Goal: Transaction & Acquisition: Book appointment/travel/reservation

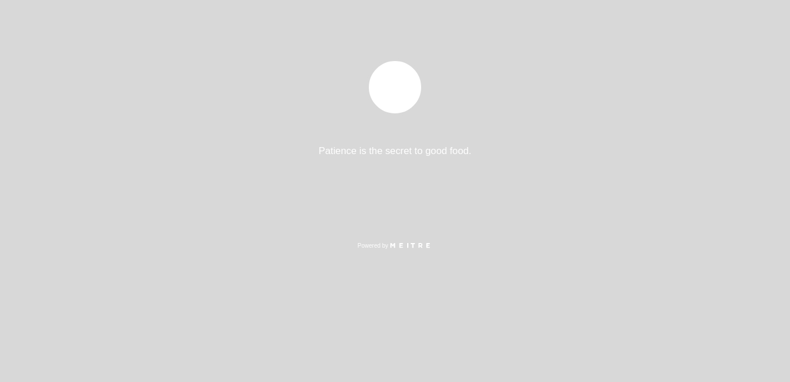
select select "es"
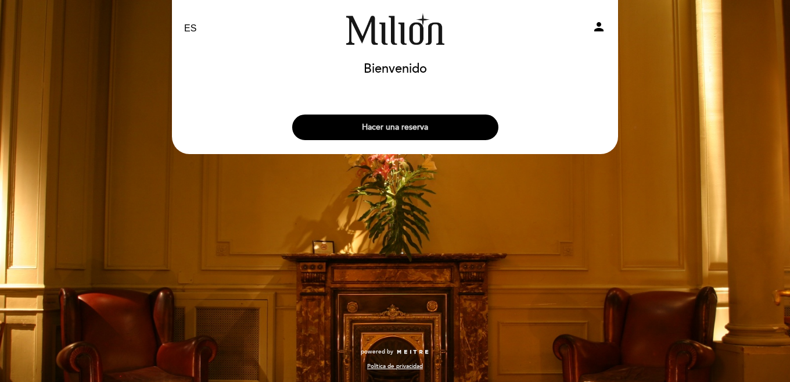
click at [418, 134] on button "Hacer una reserva" at bounding box center [395, 127] width 206 height 26
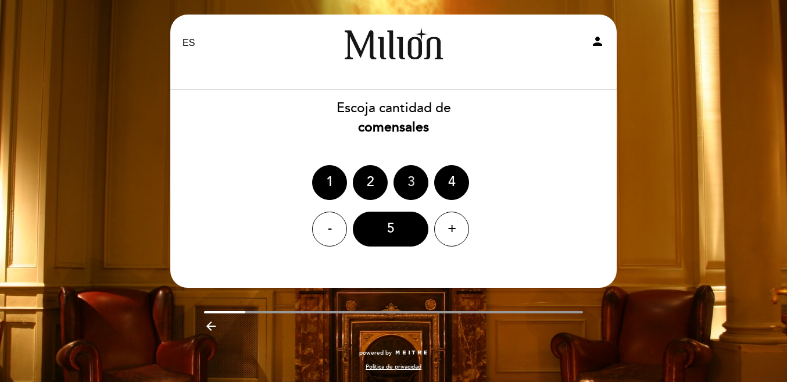
click at [420, 179] on div "3" at bounding box center [410, 182] width 35 height 35
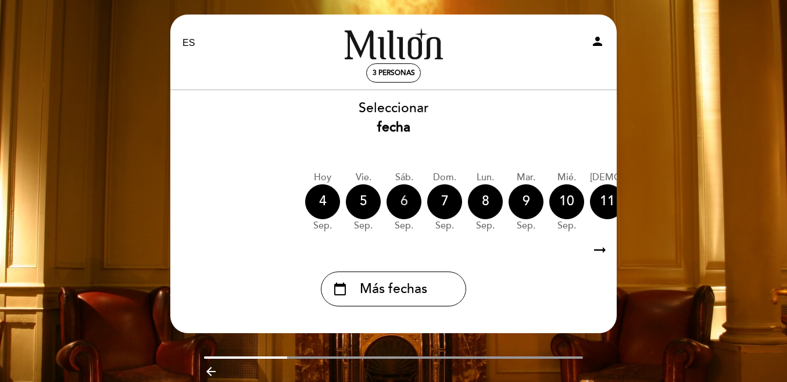
click at [403, 208] on div "6" at bounding box center [403, 201] width 35 height 35
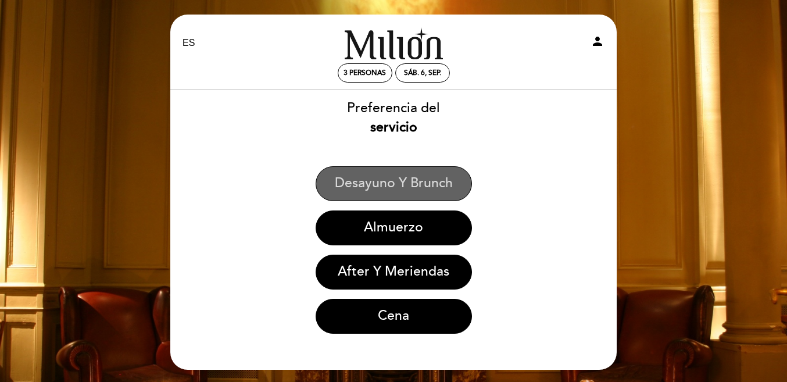
click at [432, 184] on button "Desayuno y Brunch" at bounding box center [394, 183] width 156 height 35
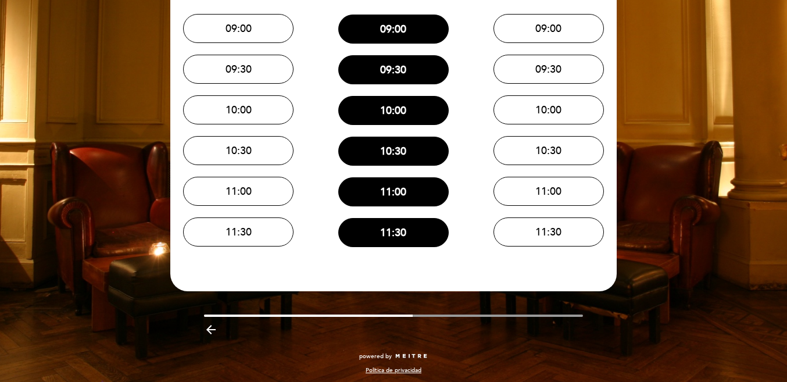
scroll to position [156, 0]
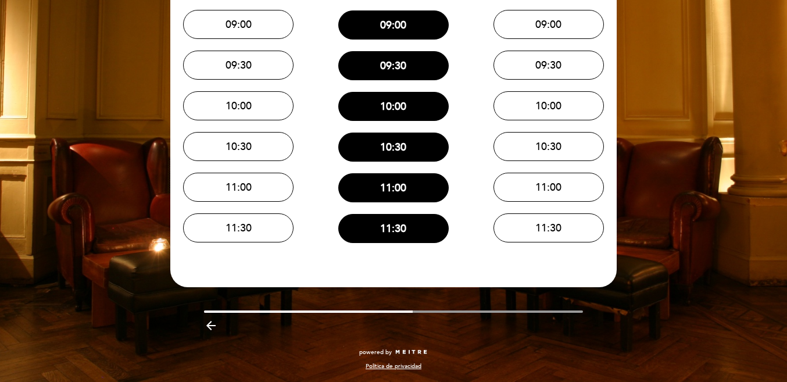
drag, startPoint x: 432, startPoint y: 310, endPoint x: 578, endPoint y: 311, distance: 145.3
click at [572, 311] on div at bounding box center [394, 311] width 380 height 2
click at [207, 328] on icon "arrow_backward" at bounding box center [211, 325] width 14 height 14
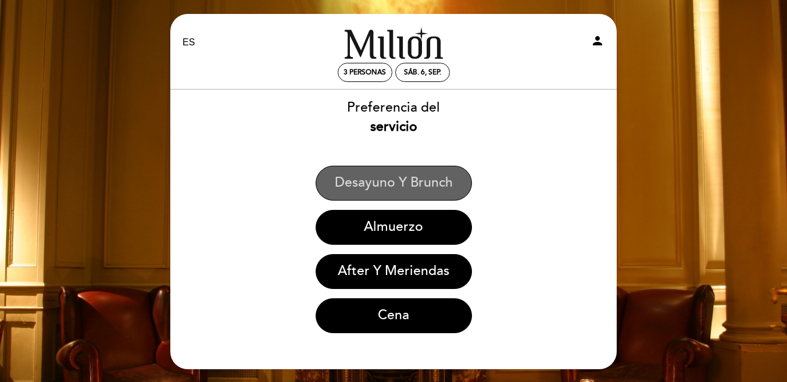
click at [412, 184] on button "Desayuno y Brunch" at bounding box center [394, 183] width 156 height 35
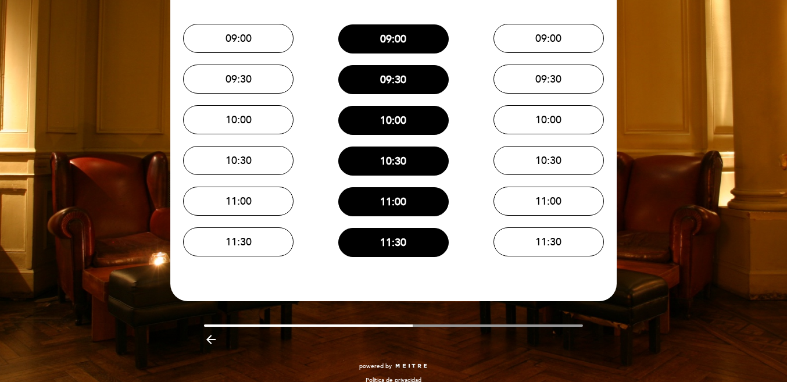
scroll to position [156, 0]
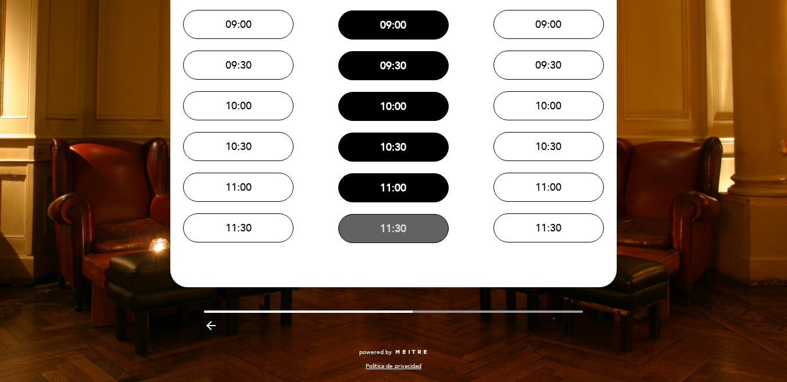
click at [434, 227] on button "11:30" at bounding box center [393, 228] width 110 height 29
